Goal: Check status: Check status

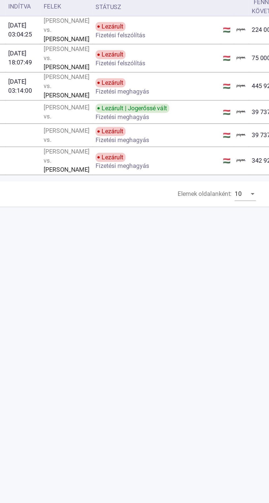
scroll to position [1, 31]
click at [139, 139] on font "Fizetési meghagyás" at bounding box center [141, 136] width 39 height 5
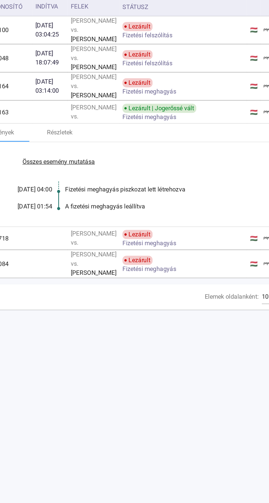
scroll to position [1, 0]
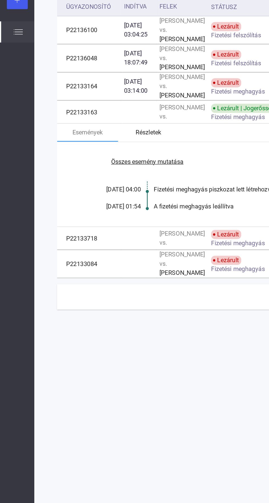
click at [113, 154] on div "Részletek" at bounding box center [107, 147] width 44 height 13
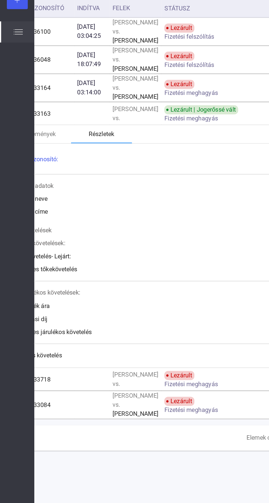
scroll to position [0, 0]
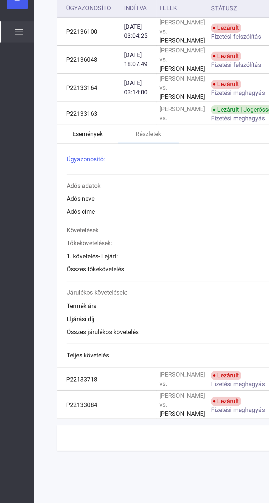
click at [71, 155] on div "Események" at bounding box center [63, 148] width 44 height 13
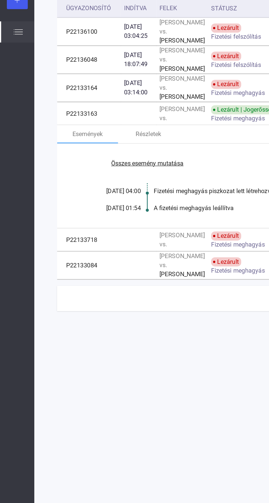
click at [157, 140] on font "Fizetési meghagyás" at bounding box center [171, 137] width 39 height 5
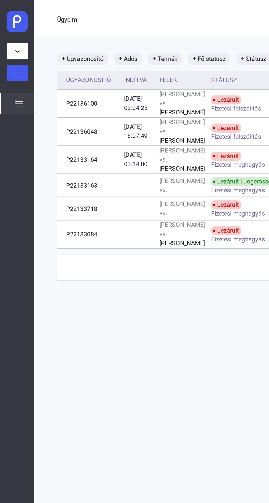
click at [17, 56] on button at bounding box center [12, 53] width 15 height 12
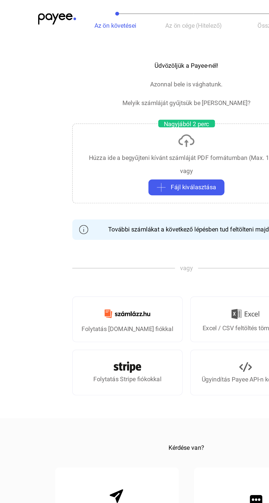
click at [109, 229] on img at bounding box center [92, 226] width 40 height 13
